Goal: Task Accomplishment & Management: Use online tool/utility

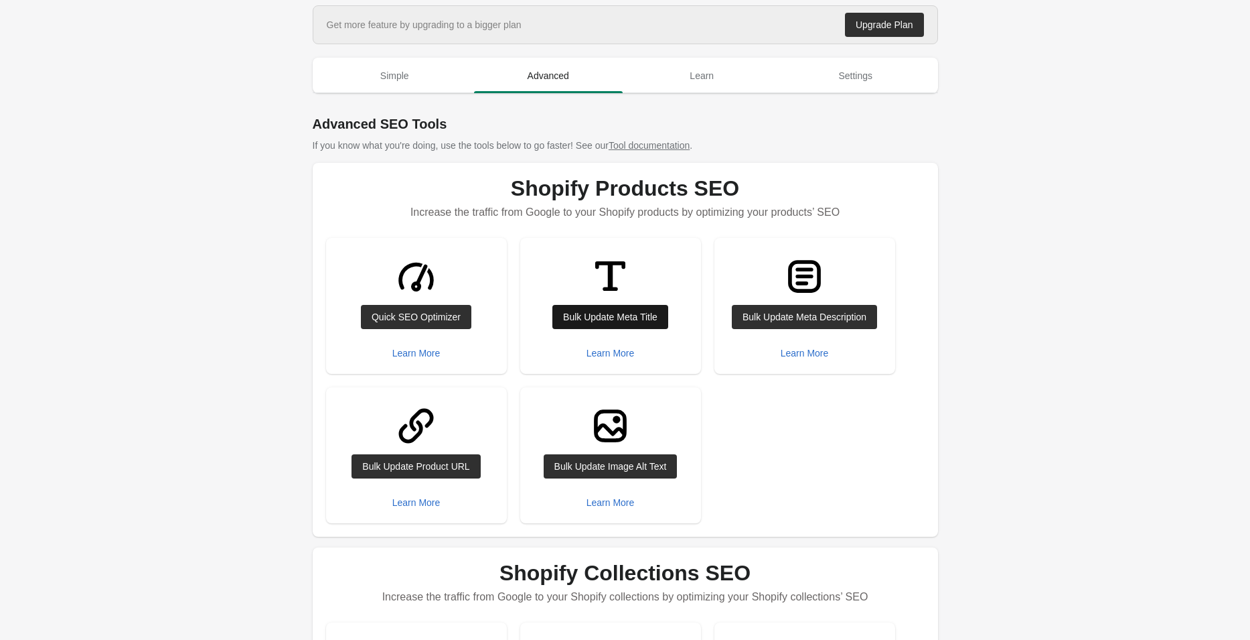
click at [593, 311] on div "Bulk Update Meta Title" at bounding box center [610, 316] width 94 height 11
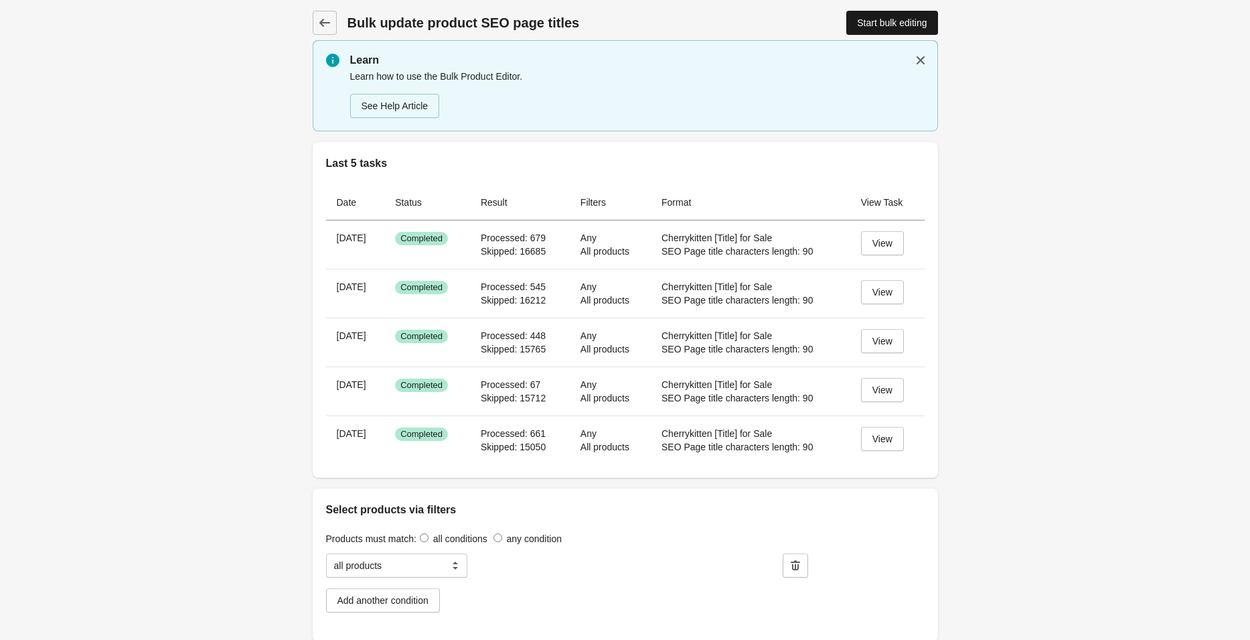
click at [873, 17] on div "Start bulk editing" at bounding box center [892, 22] width 70 height 11
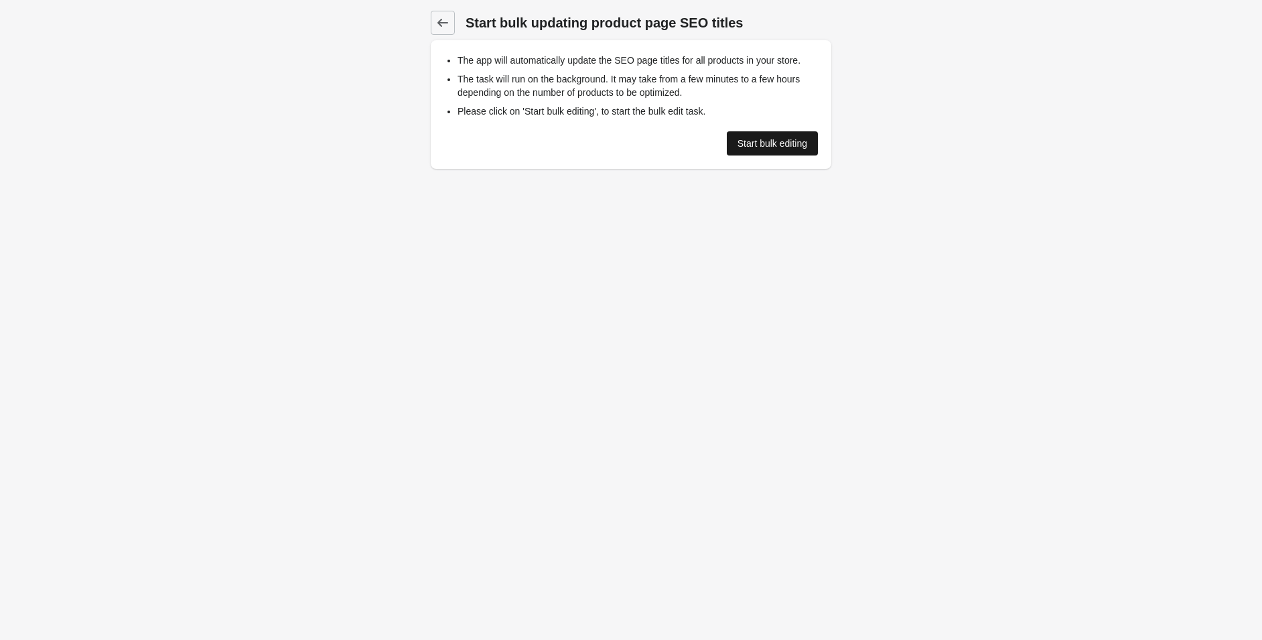
click at [755, 153] on link "Start bulk editing" at bounding box center [772, 143] width 91 height 24
